Goal: Information Seeking & Learning: Learn about a topic

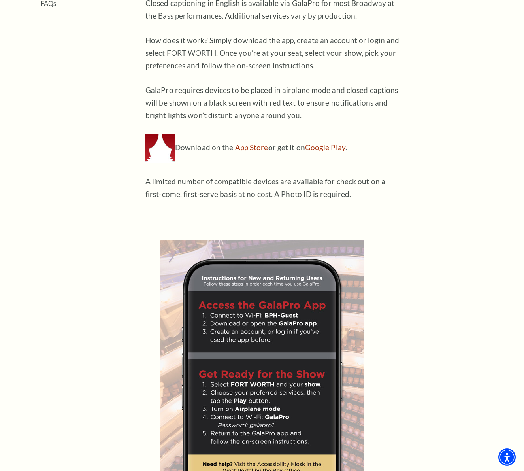
scroll to position [385, 0]
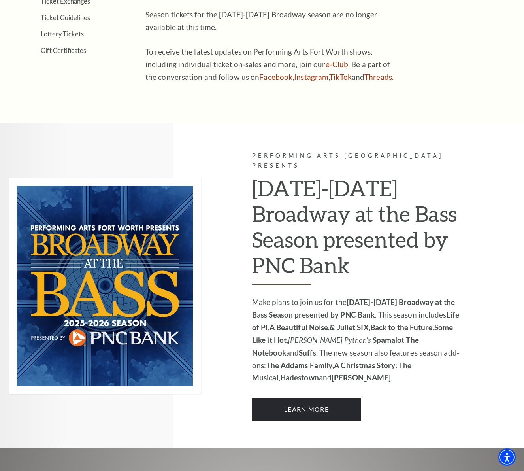
scroll to position [377, 0]
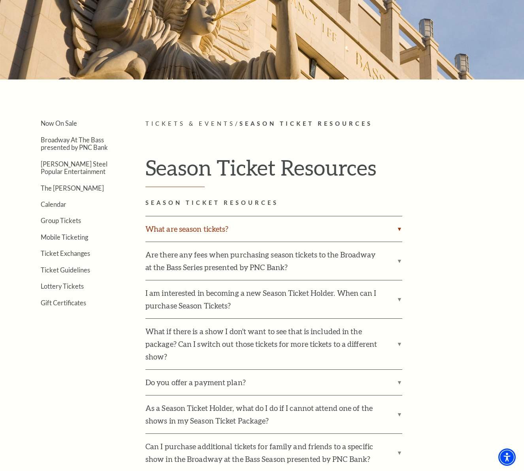
scroll to position [88, 0]
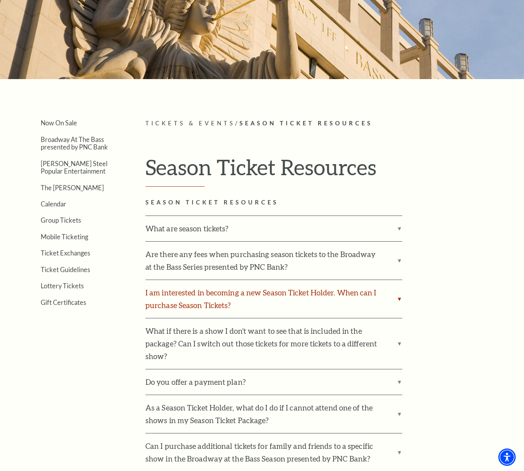
click at [396, 296] on label "I am interested in becoming a new Season Ticket Holder. When can I purchase Sea…" at bounding box center [273, 299] width 257 height 38
click at [0, 0] on input "I am interested in becoming a new Season Ticket Holder. When can I purchase Sea…" at bounding box center [0, 0] width 0 height 0
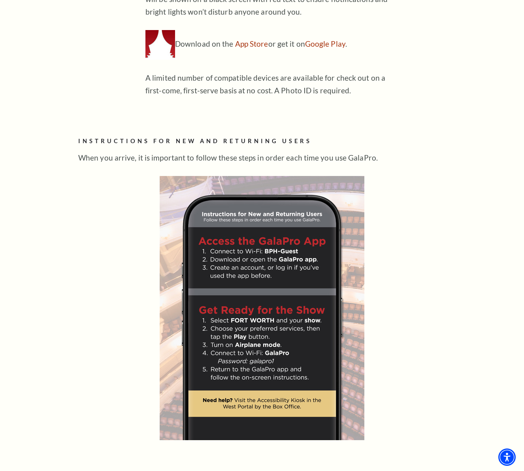
scroll to position [443, 0]
